Goal: Task Accomplishment & Management: Manage account settings

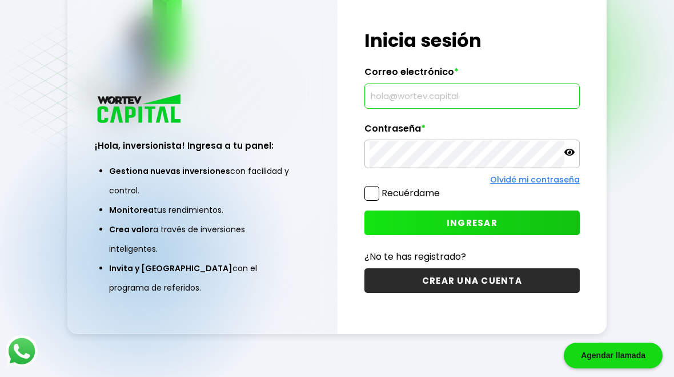
type input "[EMAIL_ADDRESS][DOMAIN_NAME]"
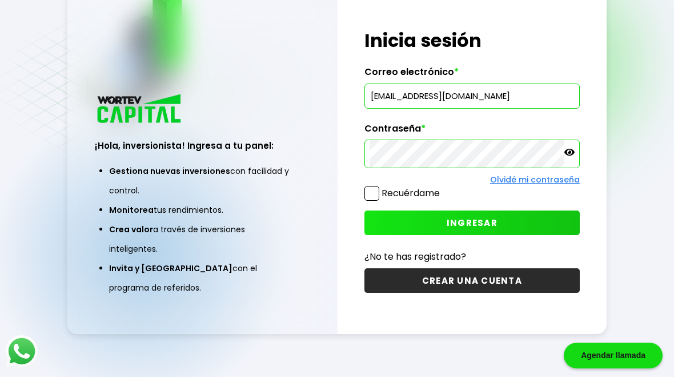
click at [481, 222] on span "INGRESAR" at bounding box center [472, 223] width 51 height 12
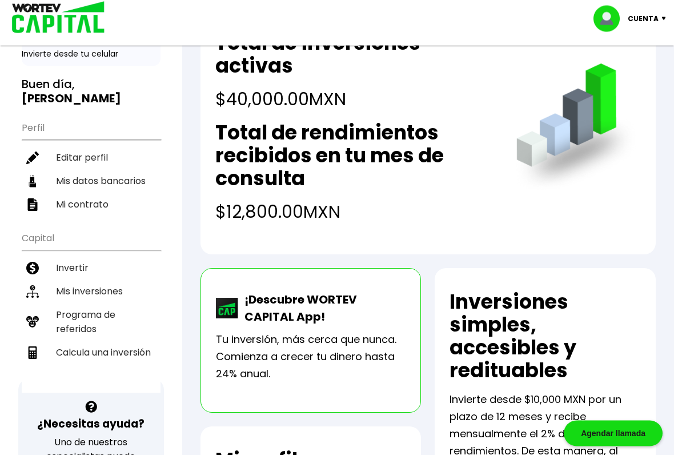
scroll to position [58, 0]
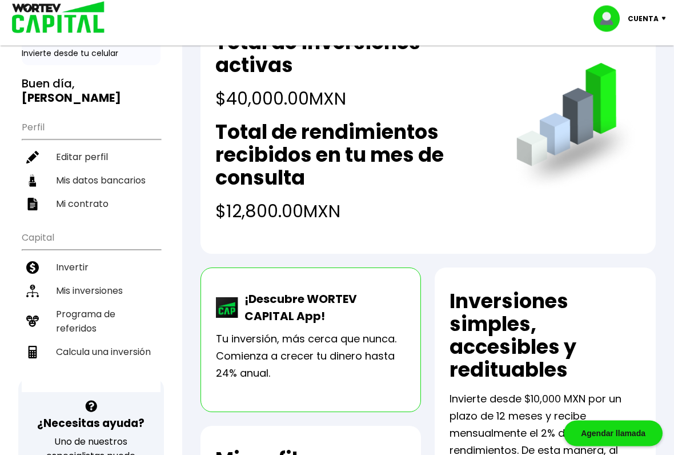
click at [82, 292] on li "Mis inversiones" at bounding box center [91, 290] width 139 height 23
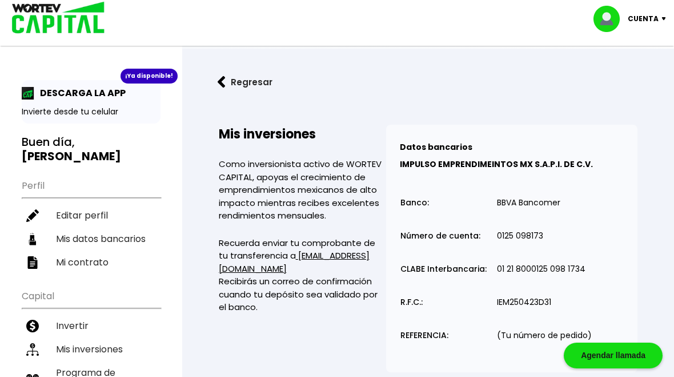
click at [139, 77] on div "¡Ya disponible!" at bounding box center [149, 76] width 57 height 15
click at [49, 97] on p "DESCARGA LA APP" at bounding box center [79, 93] width 91 height 14
click at [69, 100] on div "¡Ya disponible! DESCARGA LA APP Invierte desde tu celular" at bounding box center [91, 101] width 139 height 43
click at [153, 83] on div "¡Ya disponible!" at bounding box center [149, 76] width 57 height 15
click at [82, 99] on p "DESCARGA LA APP" at bounding box center [79, 93] width 91 height 14
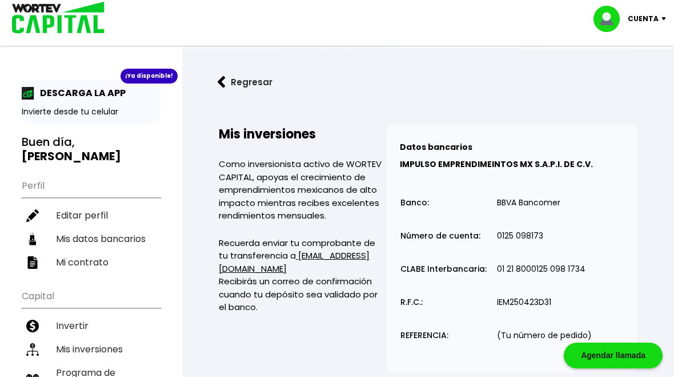
click at [661, 17] on img at bounding box center [666, 18] width 15 height 3
click at [637, 78] on li "Cerrar sesión" at bounding box center [631, 76] width 91 height 23
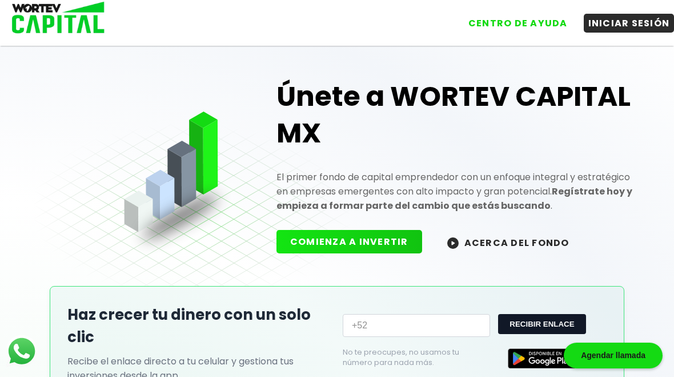
click at [635, 25] on button "INICIAR SESIÓN" at bounding box center [629, 23] width 91 height 19
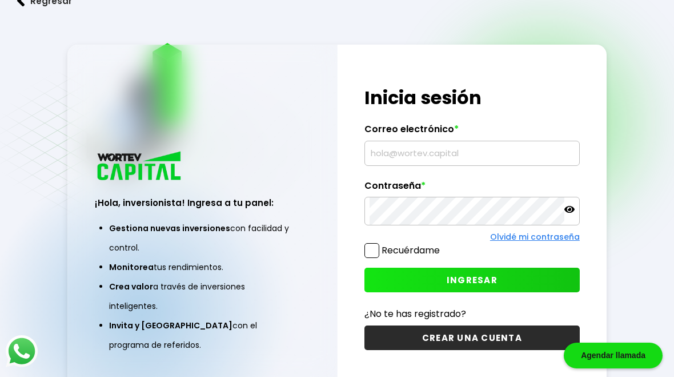
click at [462, 154] on input "text" at bounding box center [472, 153] width 205 height 24
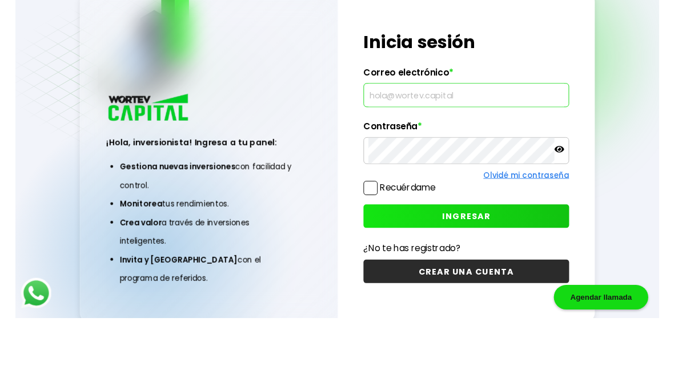
scroll to position [57, 0]
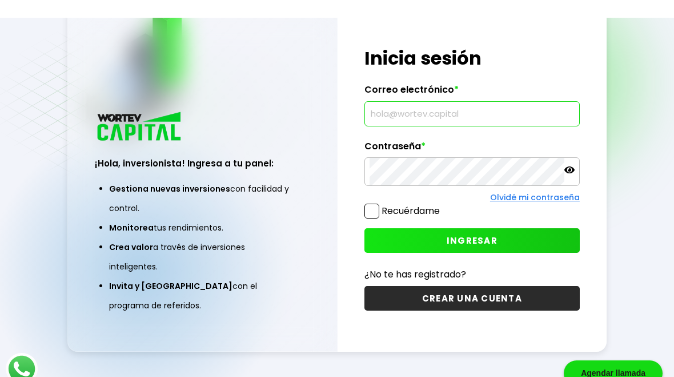
type input "[EMAIL_ADDRESS][DOMAIN_NAME]"
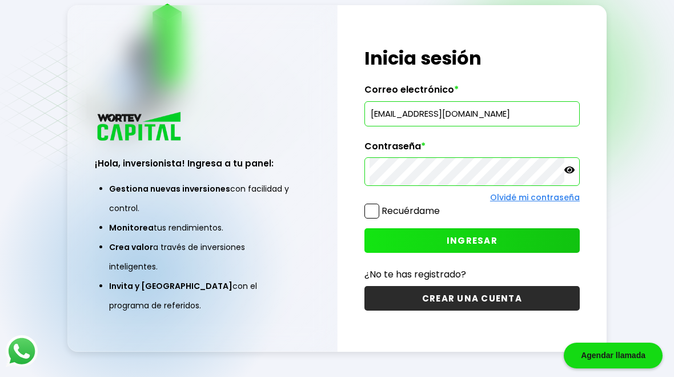
click at [362, 214] on div "¡Hola, inversionista! Ingresa tus credenciales para iniciar sesión Inicia sesió…" at bounding box center [472, 178] width 269 height 346
click at [379, 214] on span at bounding box center [372, 210] width 15 height 15
click at [442, 205] on input "Recuérdame" at bounding box center [442, 205] width 0 height 0
click at [470, 243] on span "INGRESAR" at bounding box center [472, 240] width 51 height 12
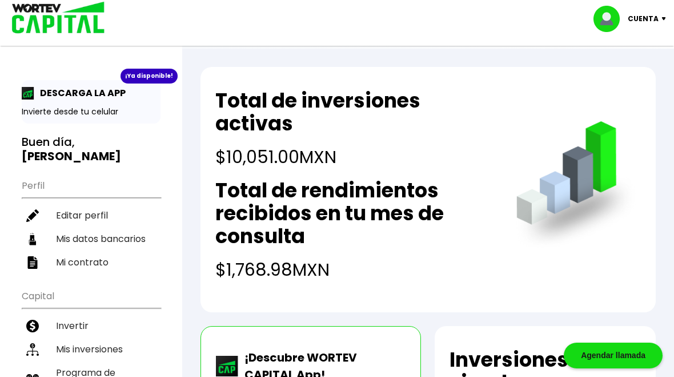
click at [109, 351] on li "Mis inversiones" at bounding box center [91, 348] width 139 height 23
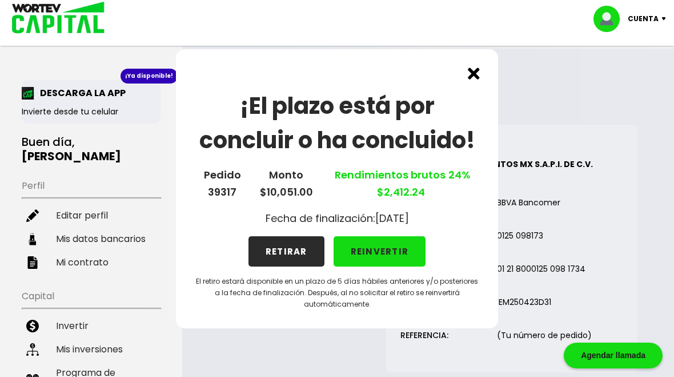
click at [469, 72] on img at bounding box center [474, 73] width 12 height 12
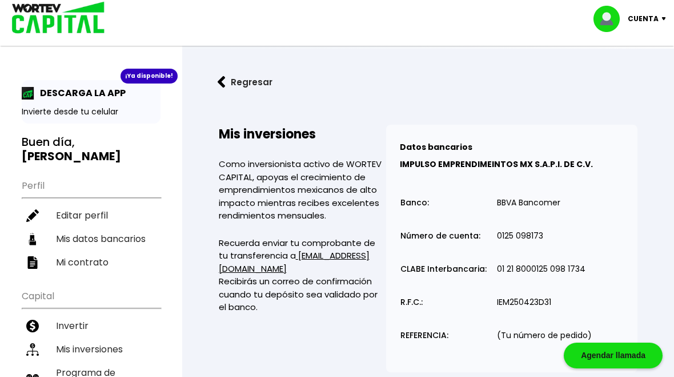
click at [660, 19] on img at bounding box center [666, 18] width 15 height 3
click at [647, 76] on li "Cerrar sesión" at bounding box center [631, 76] width 91 height 23
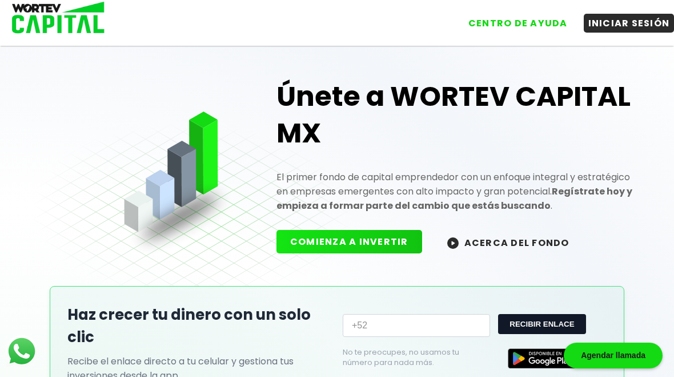
click at [472, 241] on button "ACERCA DEL FONDO" at bounding box center [509, 242] width 150 height 25
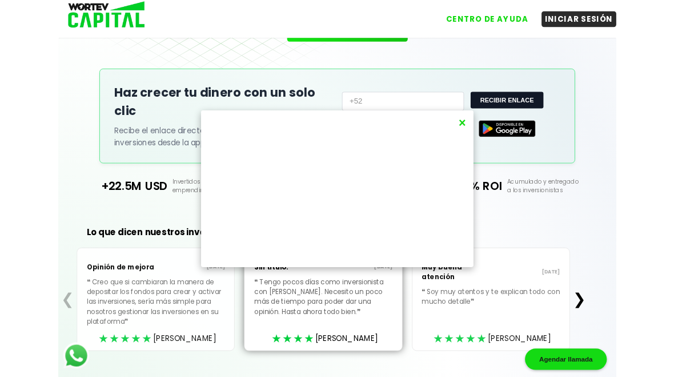
scroll to position [235, 0]
